Goal: Task Accomplishment & Management: Manage account settings

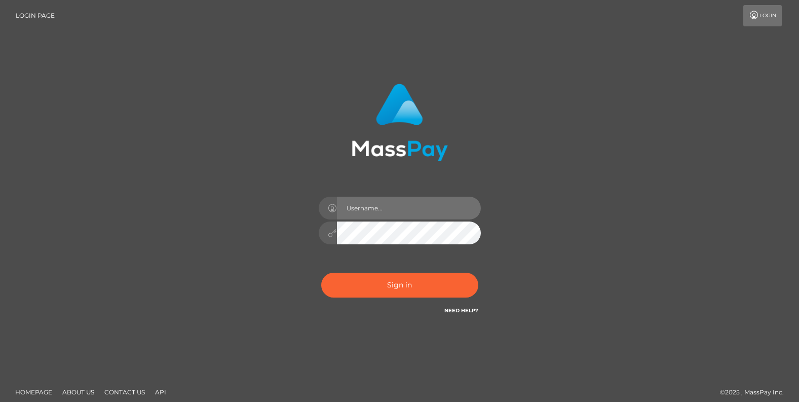
click at [403, 207] on input "text" at bounding box center [409, 208] width 144 height 23
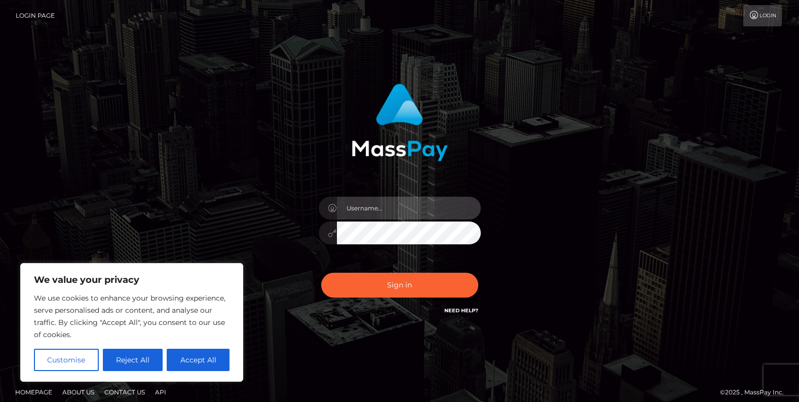
click at [400, 210] on input "text" at bounding box center [409, 208] width 144 height 23
type input "[EMAIL_ADDRESS][DOMAIN_NAME]"
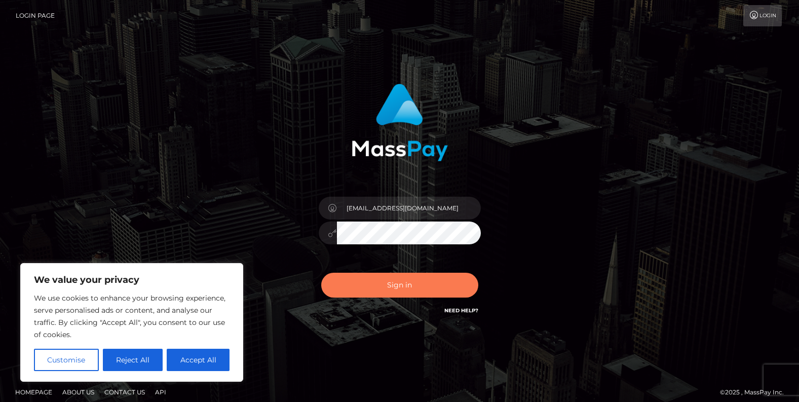
click at [403, 281] on button "Sign in" at bounding box center [399, 285] width 157 height 25
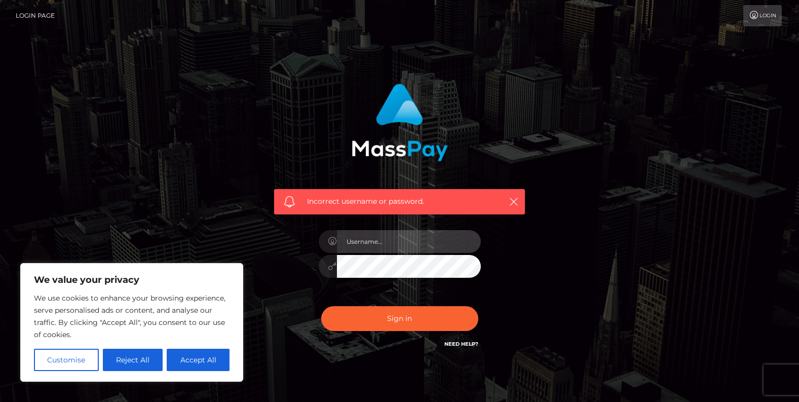
click at [386, 239] on input "text" at bounding box center [409, 241] width 144 height 23
click at [348, 241] on input "text" at bounding box center [409, 241] width 144 height 23
type input "[EMAIL_ADDRESS][DOMAIN_NAME]"
